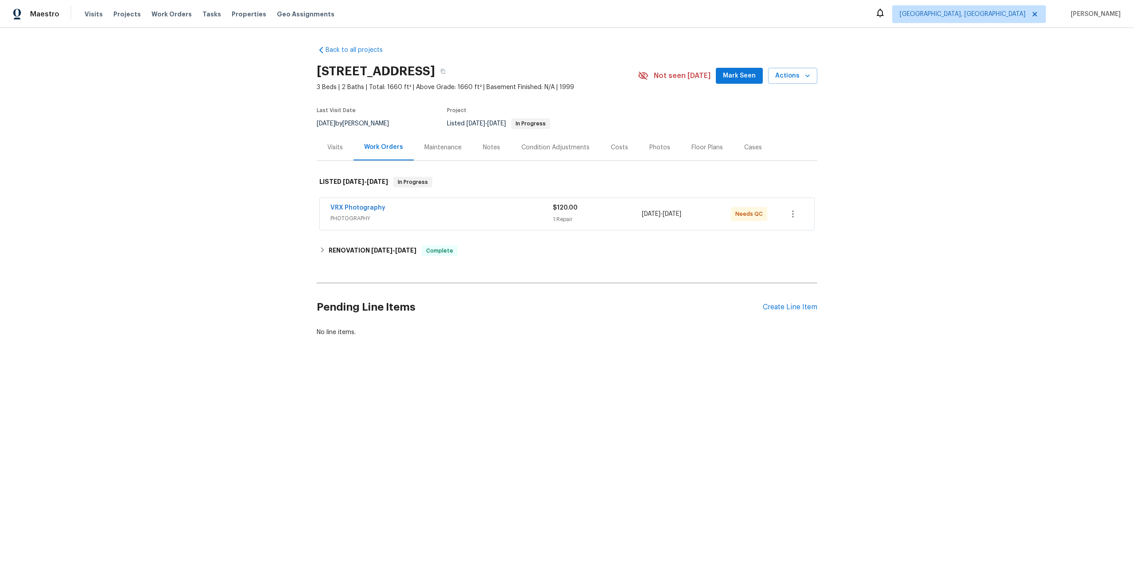
click at [469, 208] on div "VRX Photography" at bounding box center [441, 208] width 222 height 11
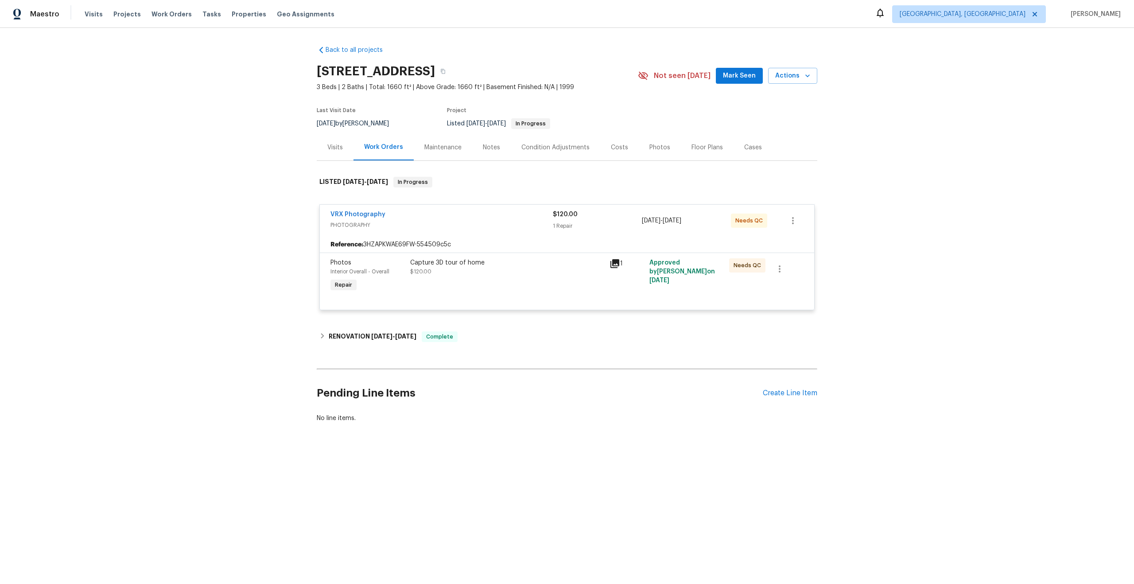
click at [501, 264] on div "Capture 3D tour of home" at bounding box center [507, 262] width 194 height 9
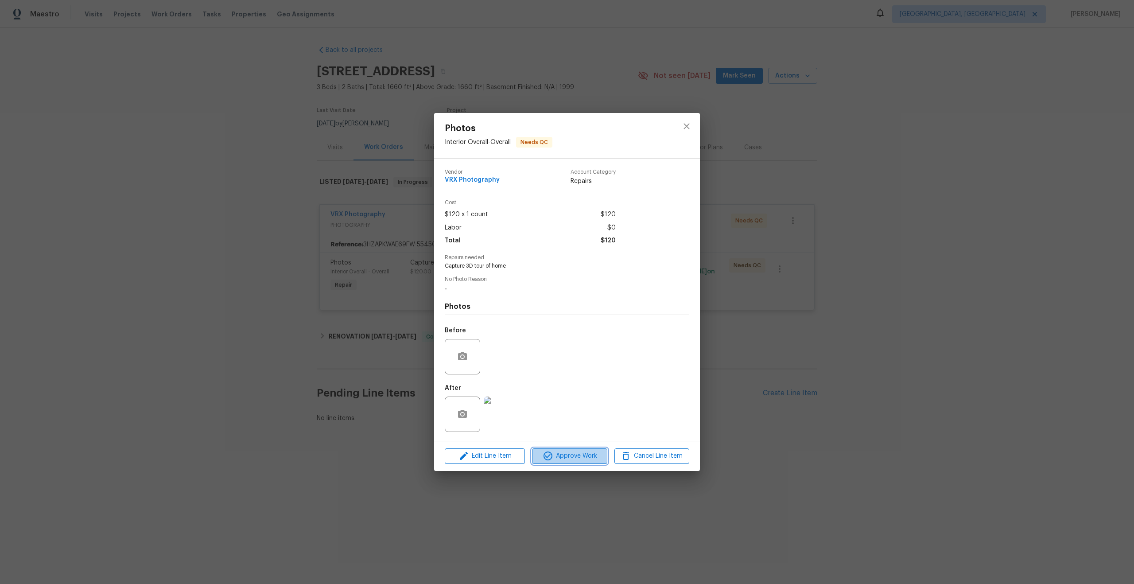
click at [573, 454] on span "Approve Work" at bounding box center [570, 455] width 70 height 11
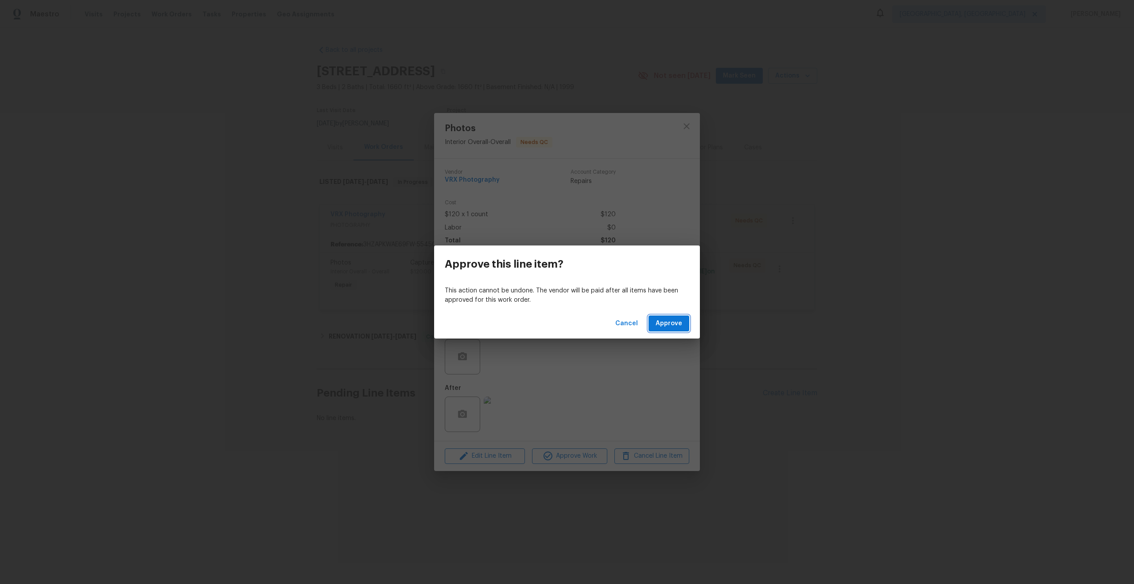
click at [678, 327] on span "Approve" at bounding box center [668, 323] width 27 height 11
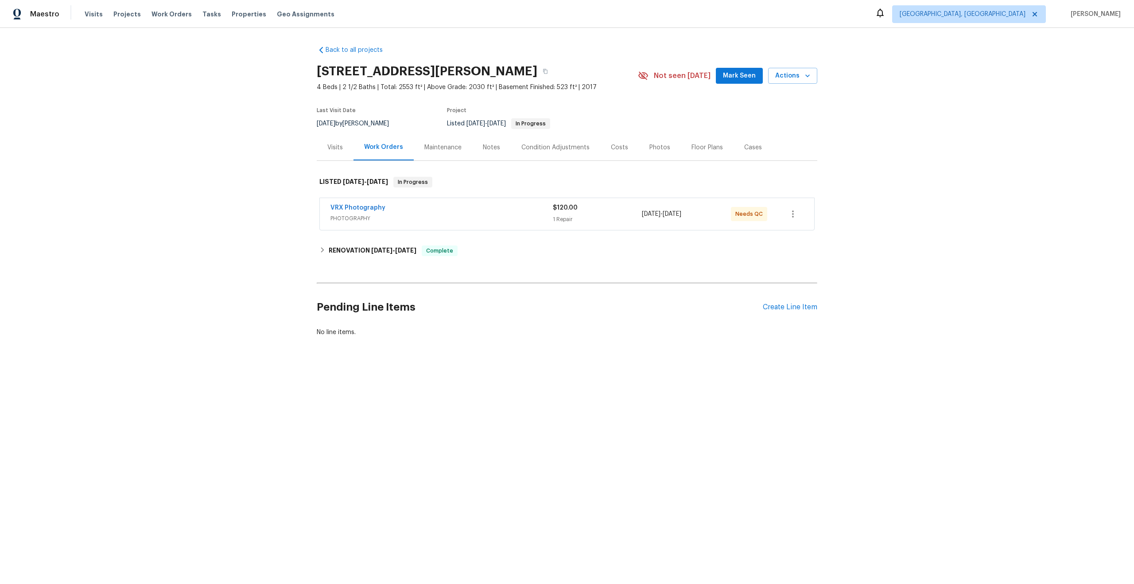
click at [489, 209] on div "VRX Photography" at bounding box center [441, 208] width 222 height 11
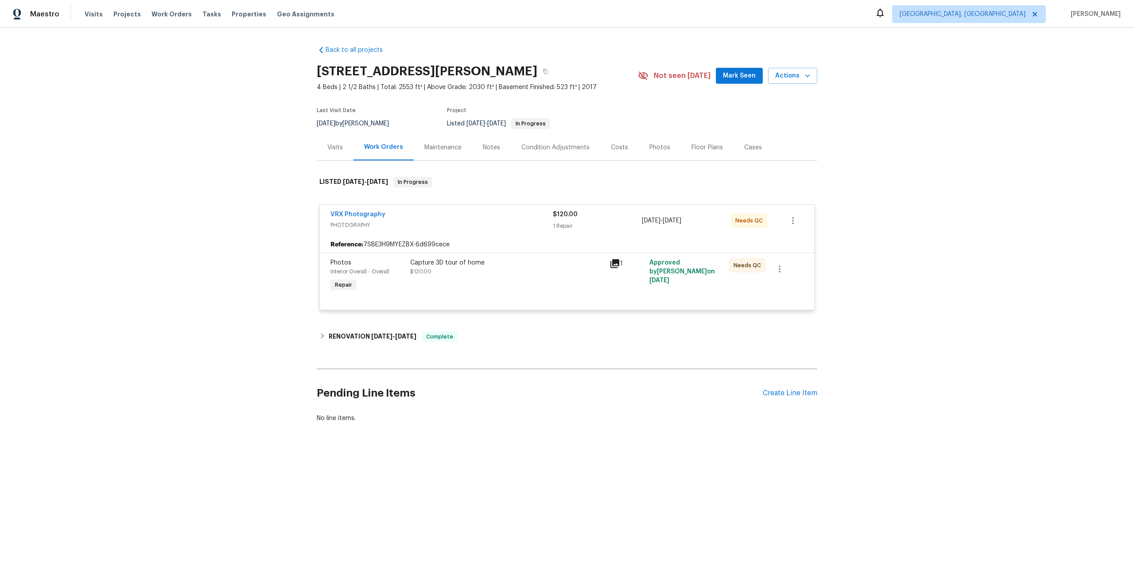
click at [506, 273] on div "Capture 3D tour of home $120.00" at bounding box center [507, 267] width 194 height 18
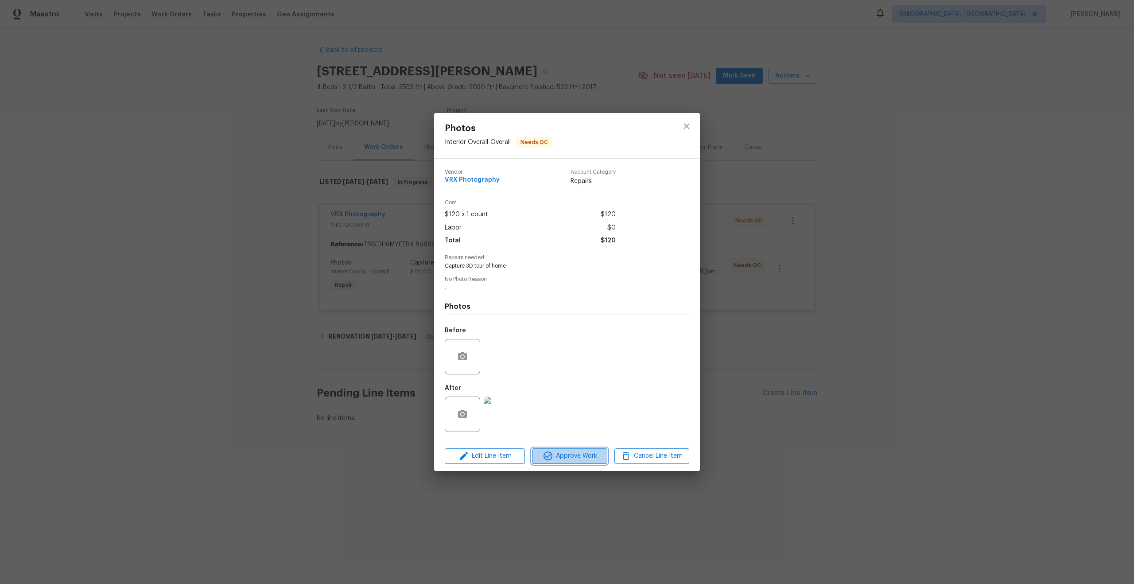
click at [570, 454] on span "Approve Work" at bounding box center [570, 455] width 70 height 11
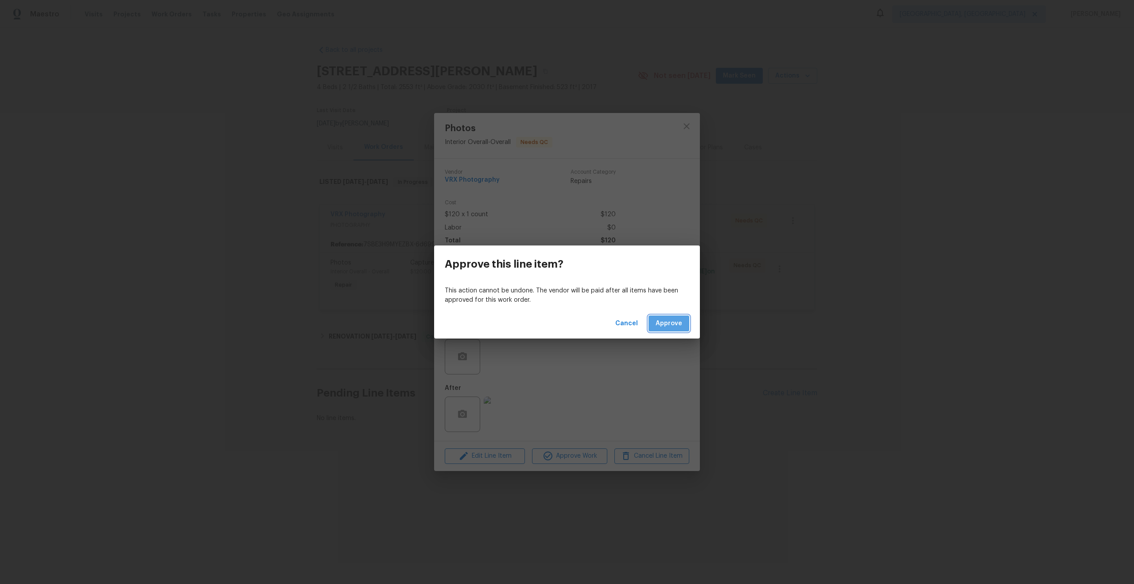
click at [668, 319] on span "Approve" at bounding box center [668, 323] width 27 height 11
